Goal: Information Seeking & Learning: Learn about a topic

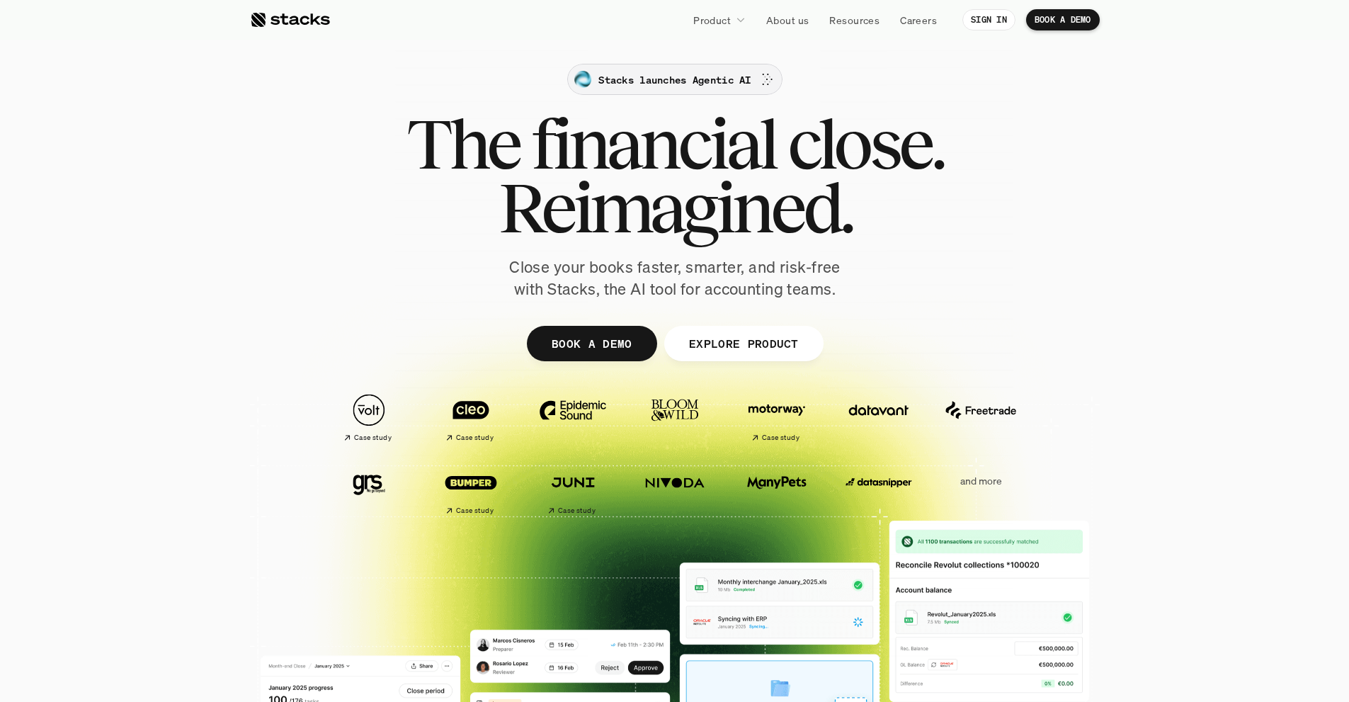
click at [673, 72] on p "Stacks launches Agentic AI" at bounding box center [675, 79] width 152 height 15
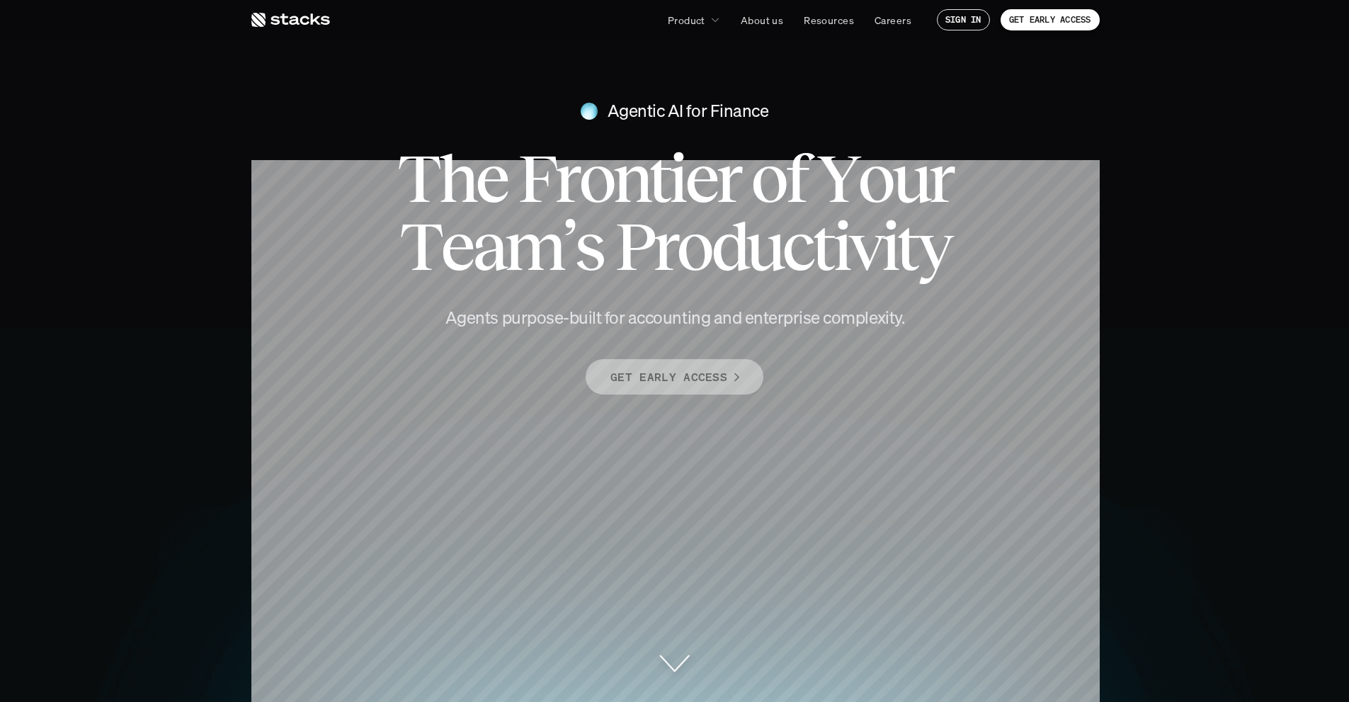
click at [661, 379] on p "GET EARLY ACCESS" at bounding box center [669, 377] width 117 height 21
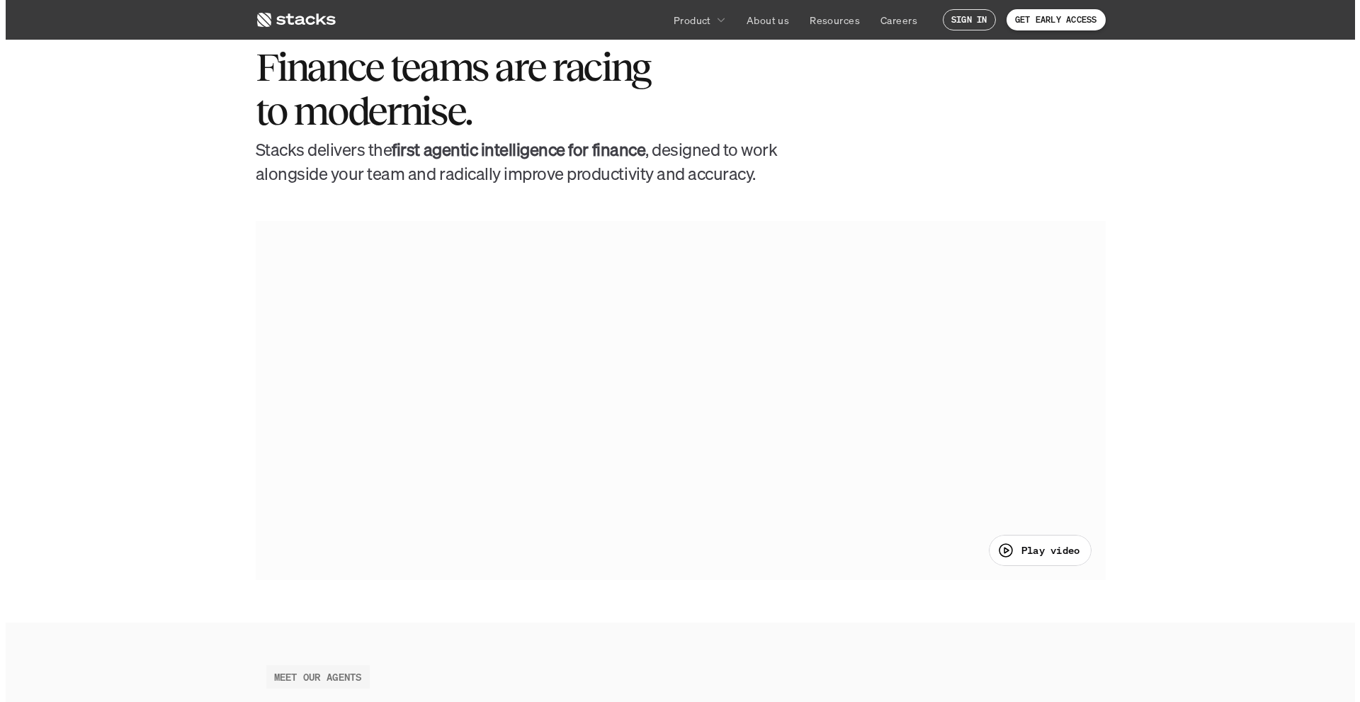
scroll to position [713, 0]
click at [1026, 559] on div "Play video" at bounding box center [1033, 551] width 83 height 17
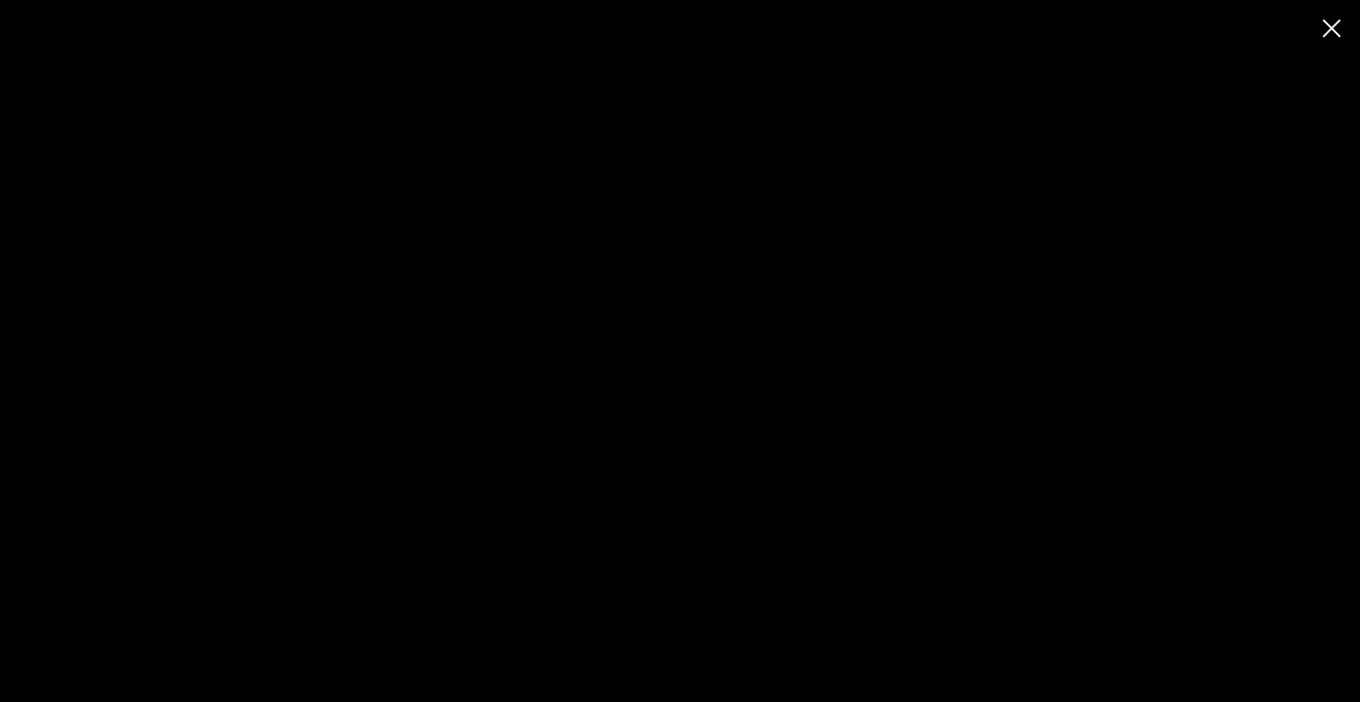
click at [540, 248] on div at bounding box center [680, 351] width 1360 height 702
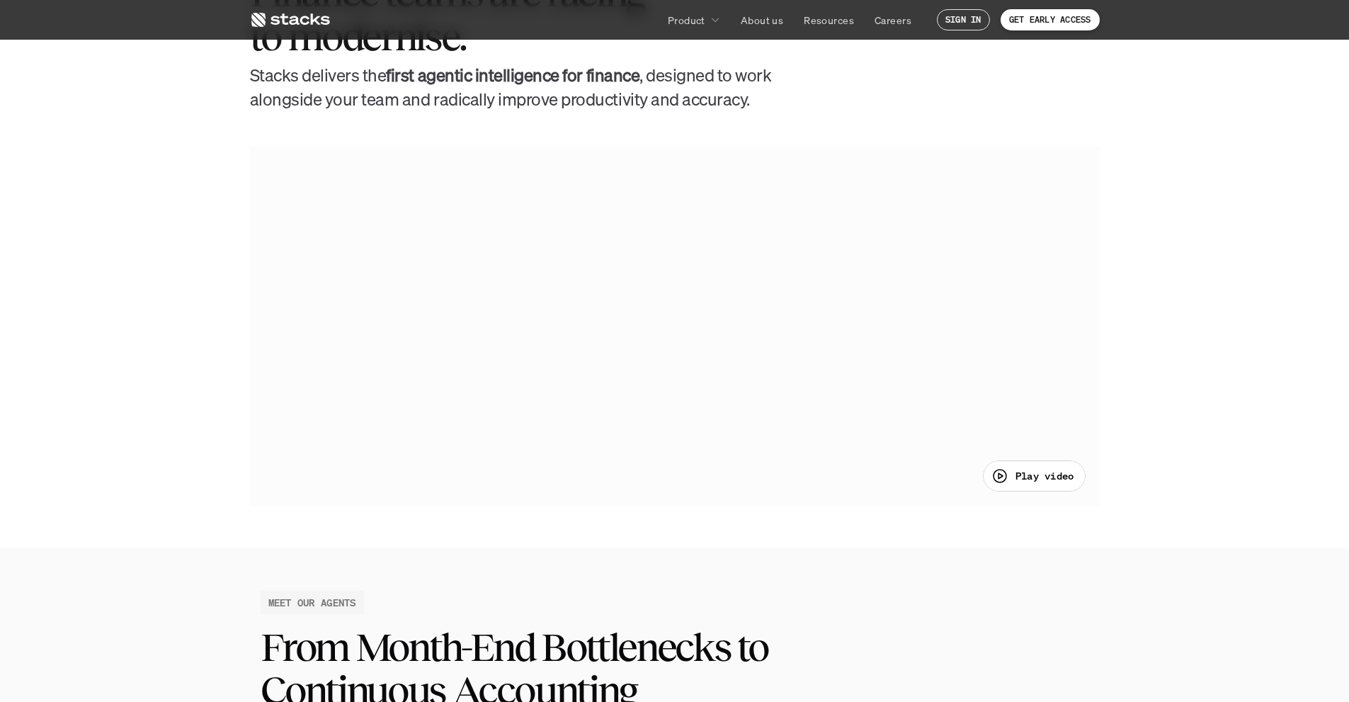
scroll to position [788, 0]
click at [1007, 465] on div "Play video" at bounding box center [1034, 475] width 103 height 31
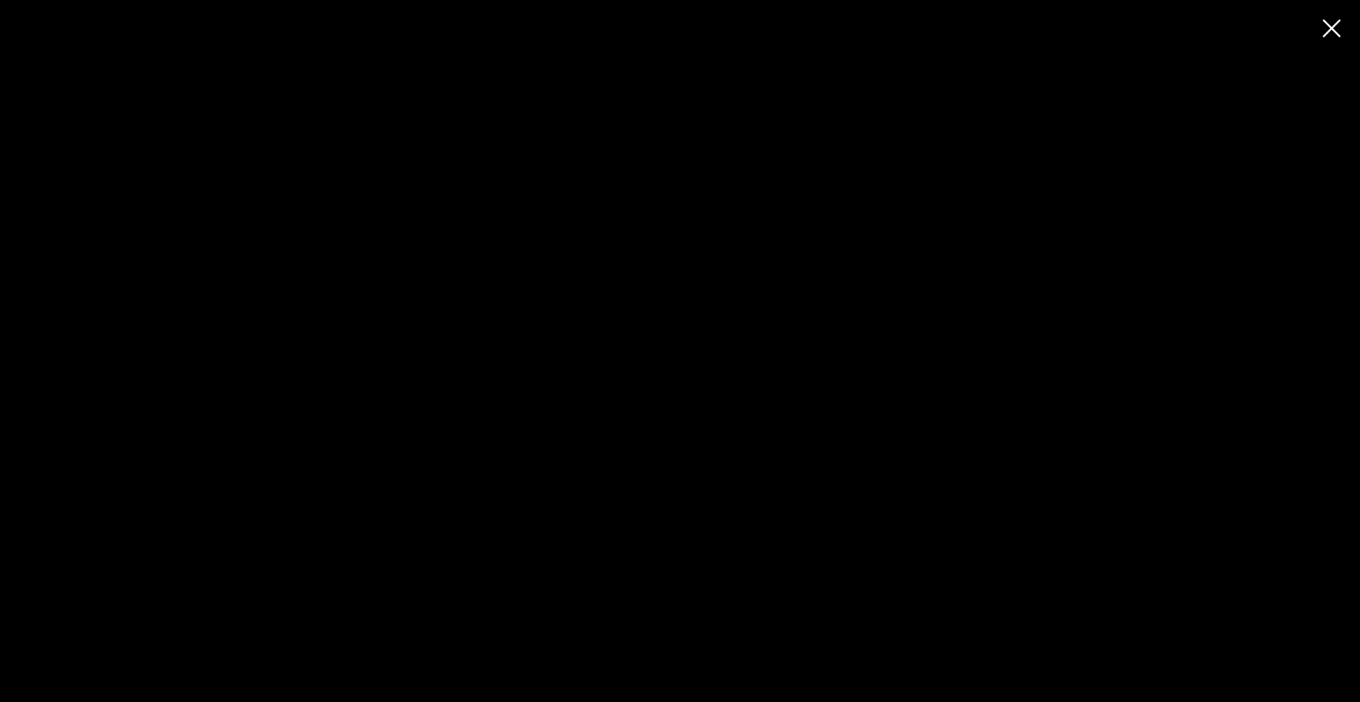
click at [1327, 21] on div at bounding box center [680, 351] width 1360 height 702
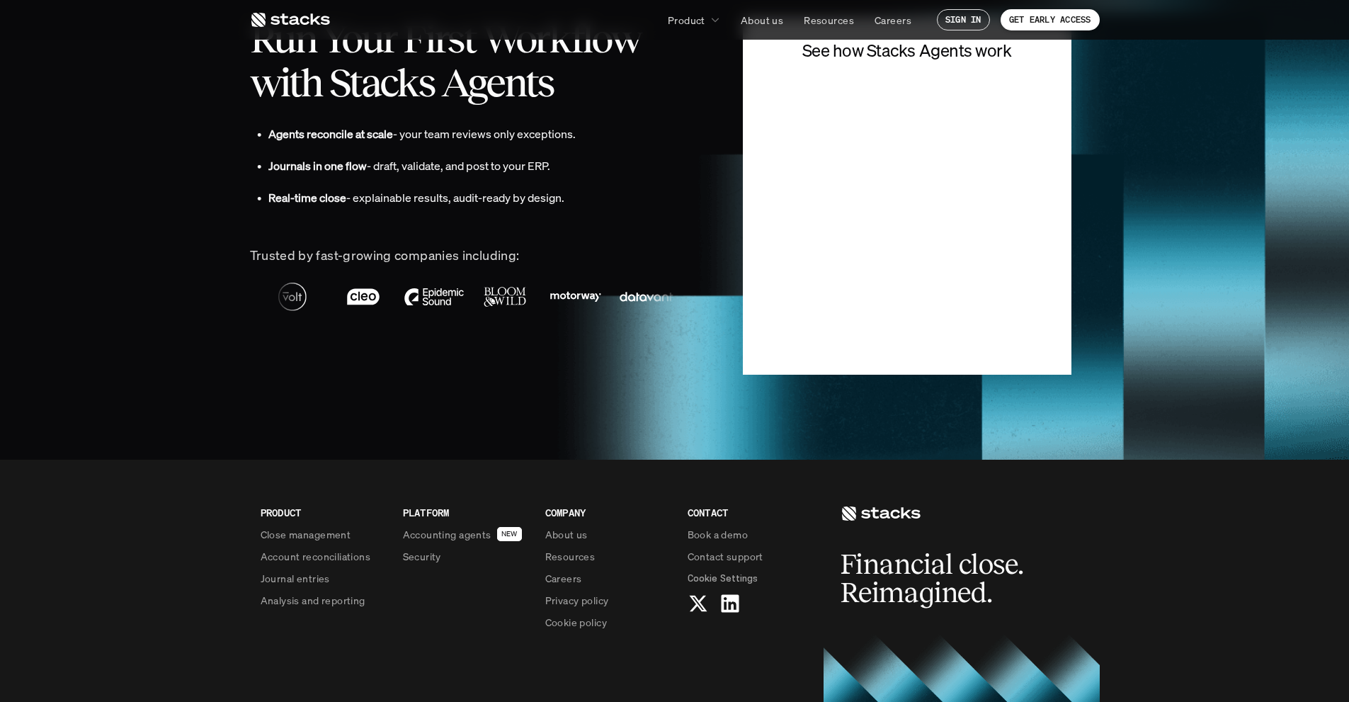
scroll to position [3516, 0]
